Goal: Communication & Community: Share content

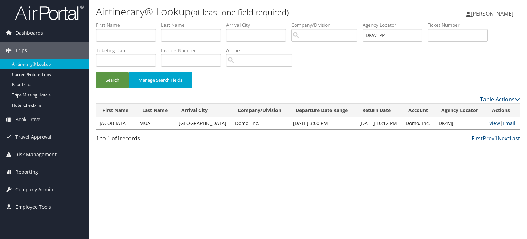
type input "DKWTPP"
click at [21, 190] on span "Company Admin" at bounding box center [34, 189] width 38 height 17
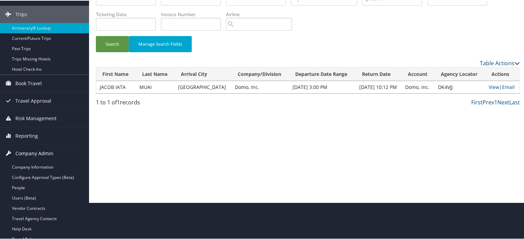
scroll to position [46, 0]
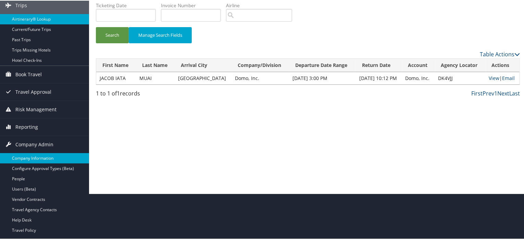
click at [39, 157] on link "Company Information" at bounding box center [44, 157] width 89 height 10
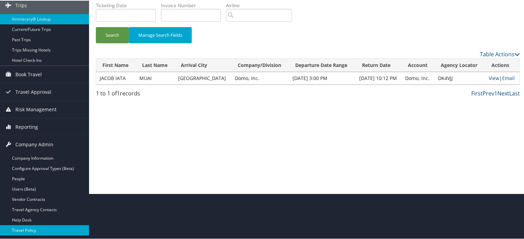
click at [21, 229] on link "Travel Policy" at bounding box center [44, 229] width 89 height 10
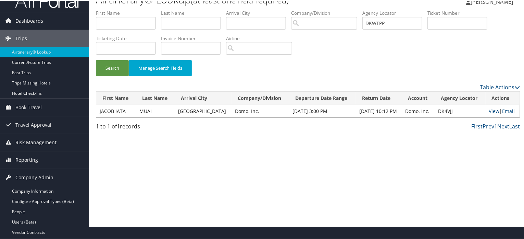
scroll to position [0, 0]
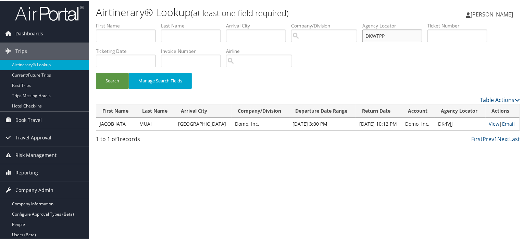
drag, startPoint x: 392, startPoint y: 35, endPoint x: 336, endPoint y: 32, distance: 56.3
click at [327, 22] on ul "First Name Last Name Departure City Arrival City Company/Division Airport/City …" at bounding box center [308, 22] width 424 height 0
click at [114, 78] on button "Search" at bounding box center [112, 80] width 33 height 16
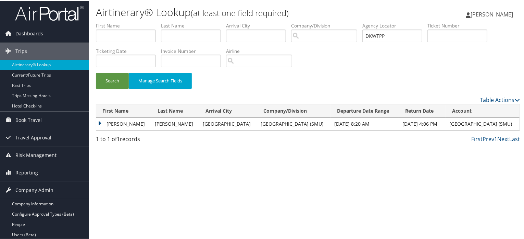
click at [120, 123] on td "DANIEL RIOS" at bounding box center [123, 123] width 55 height 12
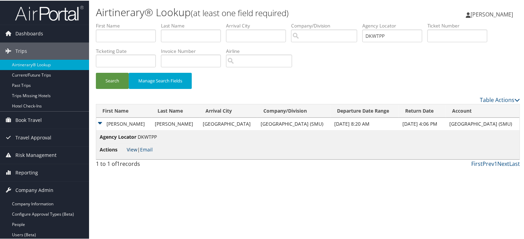
click at [128, 149] on link "View" at bounding box center [132, 148] width 11 height 7
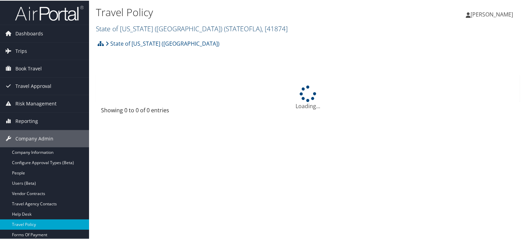
click at [224, 27] on span "( STATEOFLA )" at bounding box center [243, 27] width 38 height 9
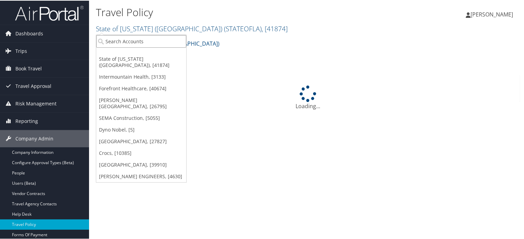
click at [145, 41] on input "search" at bounding box center [141, 40] width 90 height 13
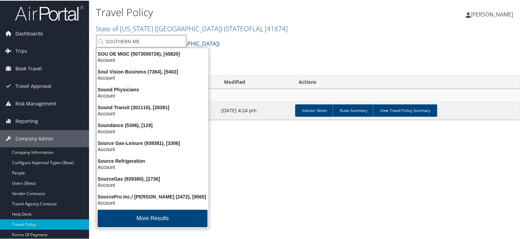
type input "SOUTHERN MET"
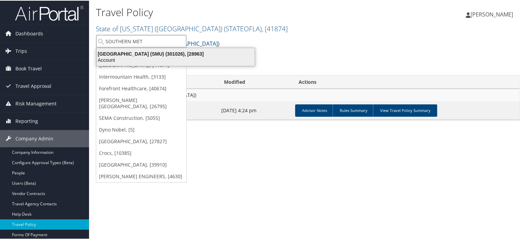
click at [141, 59] on div "Account" at bounding box center [176, 59] width 167 height 6
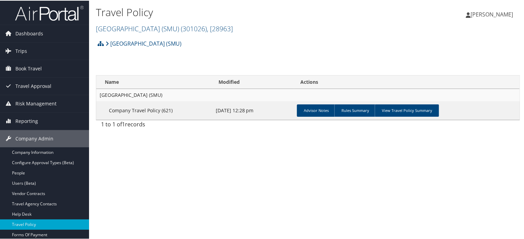
click at [415, 102] on td "Advisor Notes Rules Summary View Travel Policy Summary" at bounding box center [407, 109] width 226 height 19
click at [415, 107] on link "View Travel Policy Summary" at bounding box center [407, 110] width 64 height 12
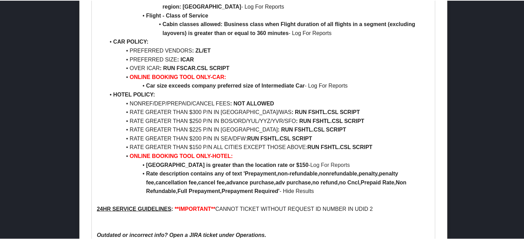
scroll to position [365, 0]
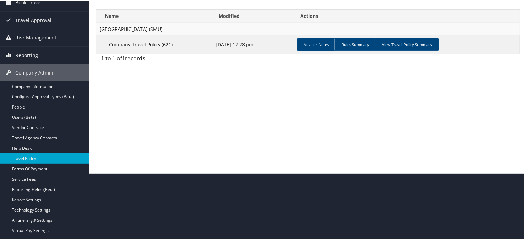
scroll to position [19, 0]
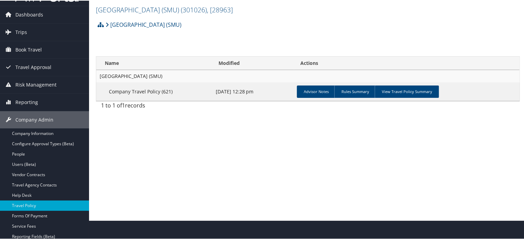
click at [409, 83] on td "Advisor Notes Rules Summary View Travel Policy Summary" at bounding box center [407, 91] width 226 height 19
click at [409, 87] on link "View Travel Policy Summary" at bounding box center [407, 91] width 64 height 12
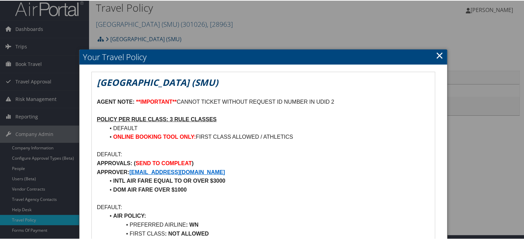
scroll to position [0, 0]
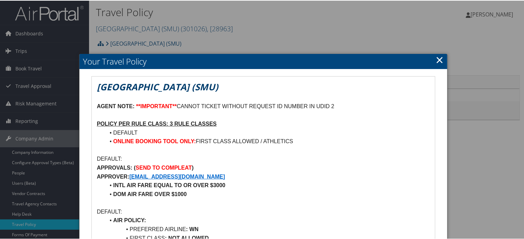
click at [436, 61] on link "×" at bounding box center [440, 59] width 8 height 14
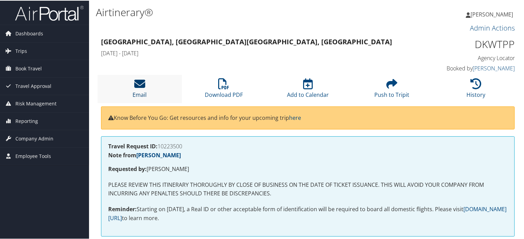
click at [143, 84] on icon at bounding box center [139, 82] width 11 height 11
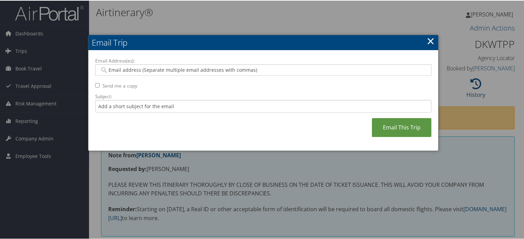
click at [204, 68] on input "Email Address(es):" at bounding box center [264, 69] width 328 height 7
paste input "[EMAIL_ADDRESS][DOMAIN_NAME]"
type input "[EMAIL_ADDRESS][DOMAIN_NAME]"
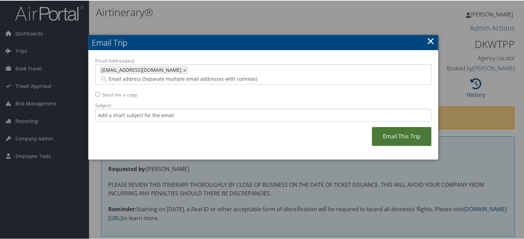
click at [412, 128] on link "Email This Trip" at bounding box center [402, 135] width 60 height 19
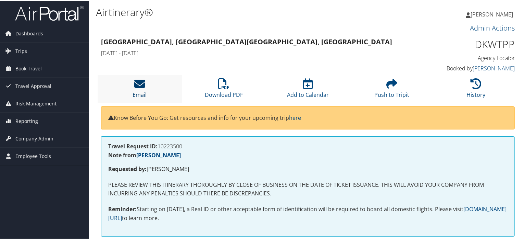
click at [140, 88] on icon at bounding box center [139, 82] width 11 height 11
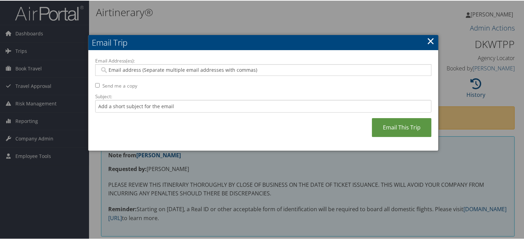
click at [259, 70] on input "Email Address(es):" at bounding box center [264, 69] width 328 height 7
paste input "[EMAIL_ADDRESS][DOMAIN_NAME]"
type input "[EMAIL_ADDRESS][DOMAIN_NAME]"
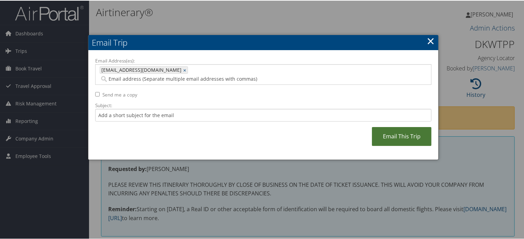
click at [404, 126] on link "Email This Trip" at bounding box center [402, 135] width 60 height 19
